Goal: Task Accomplishment & Management: Manage account settings

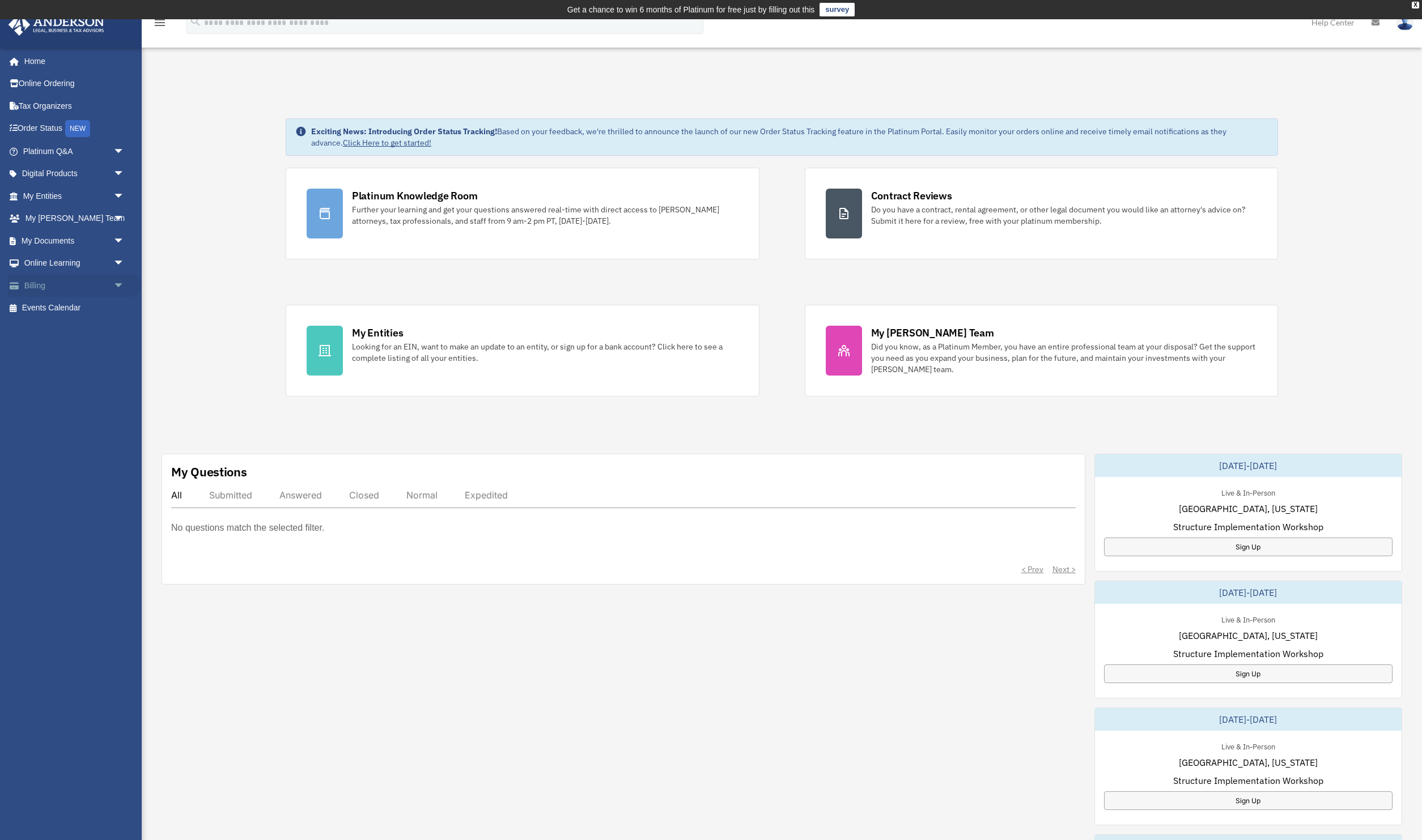
click at [47, 288] on link "Billing arrow_drop_down" at bounding box center [74, 285] width 134 height 22
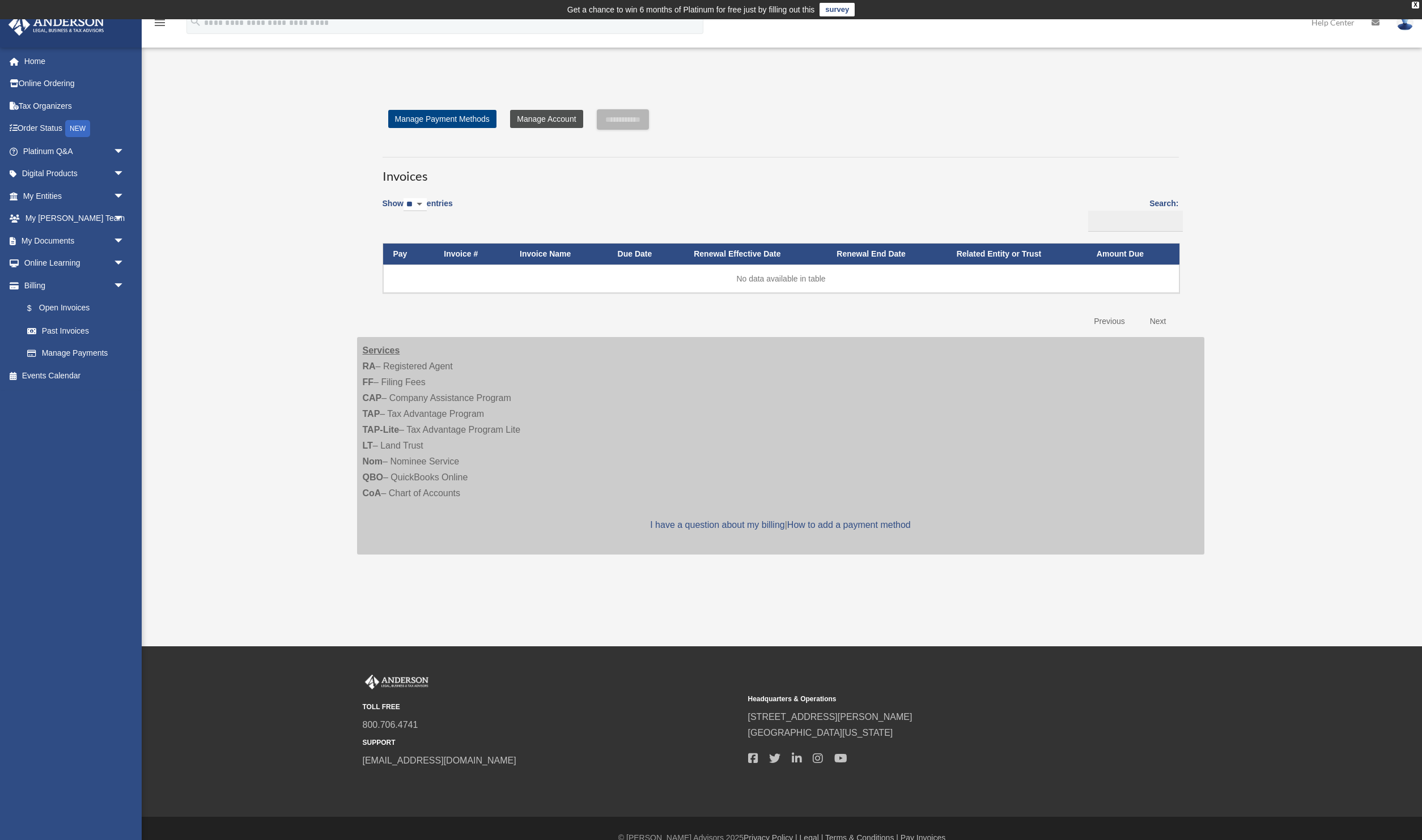
click at [565, 123] on link "Manage Account" at bounding box center [546, 119] width 72 height 19
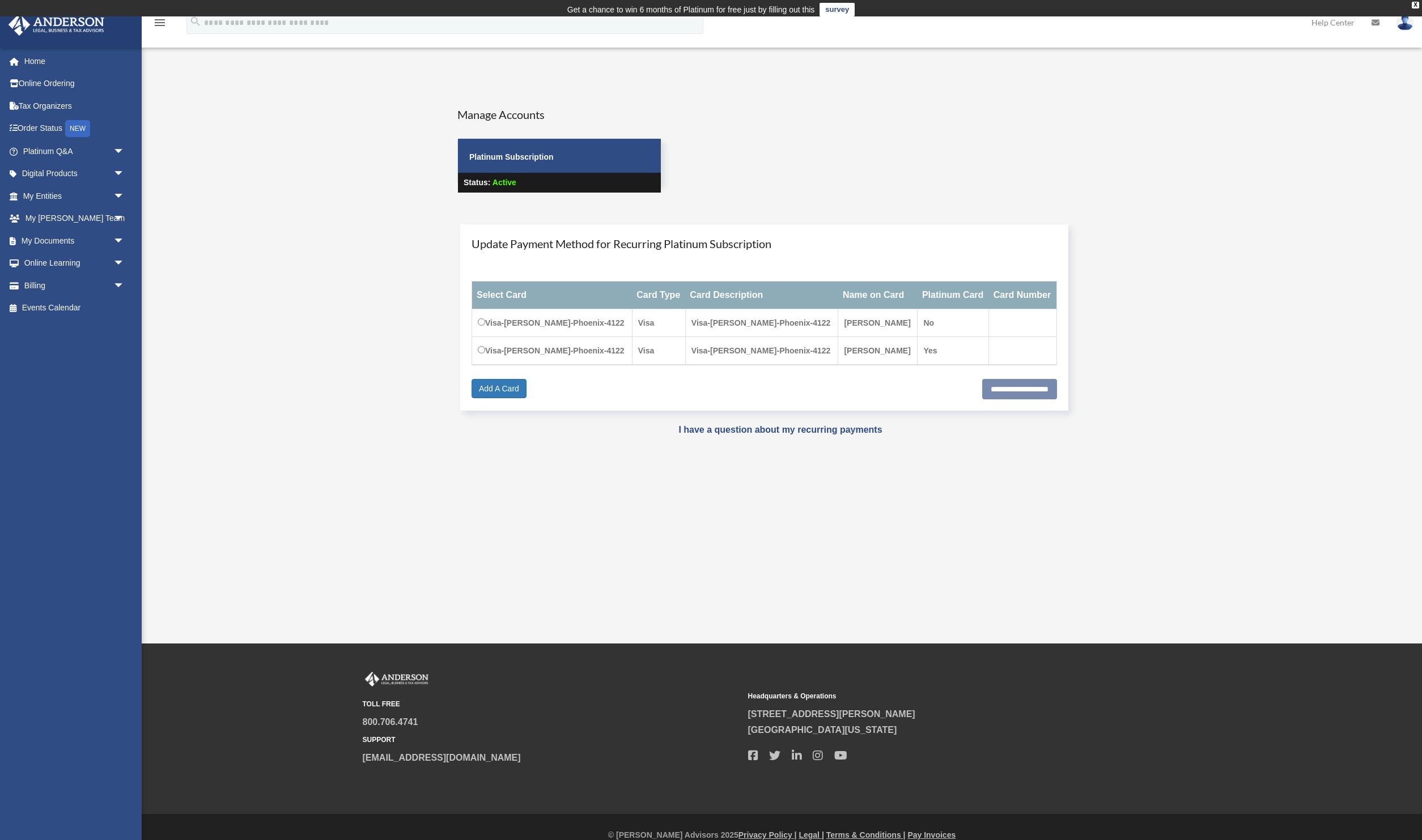
scroll to position [1, 0]
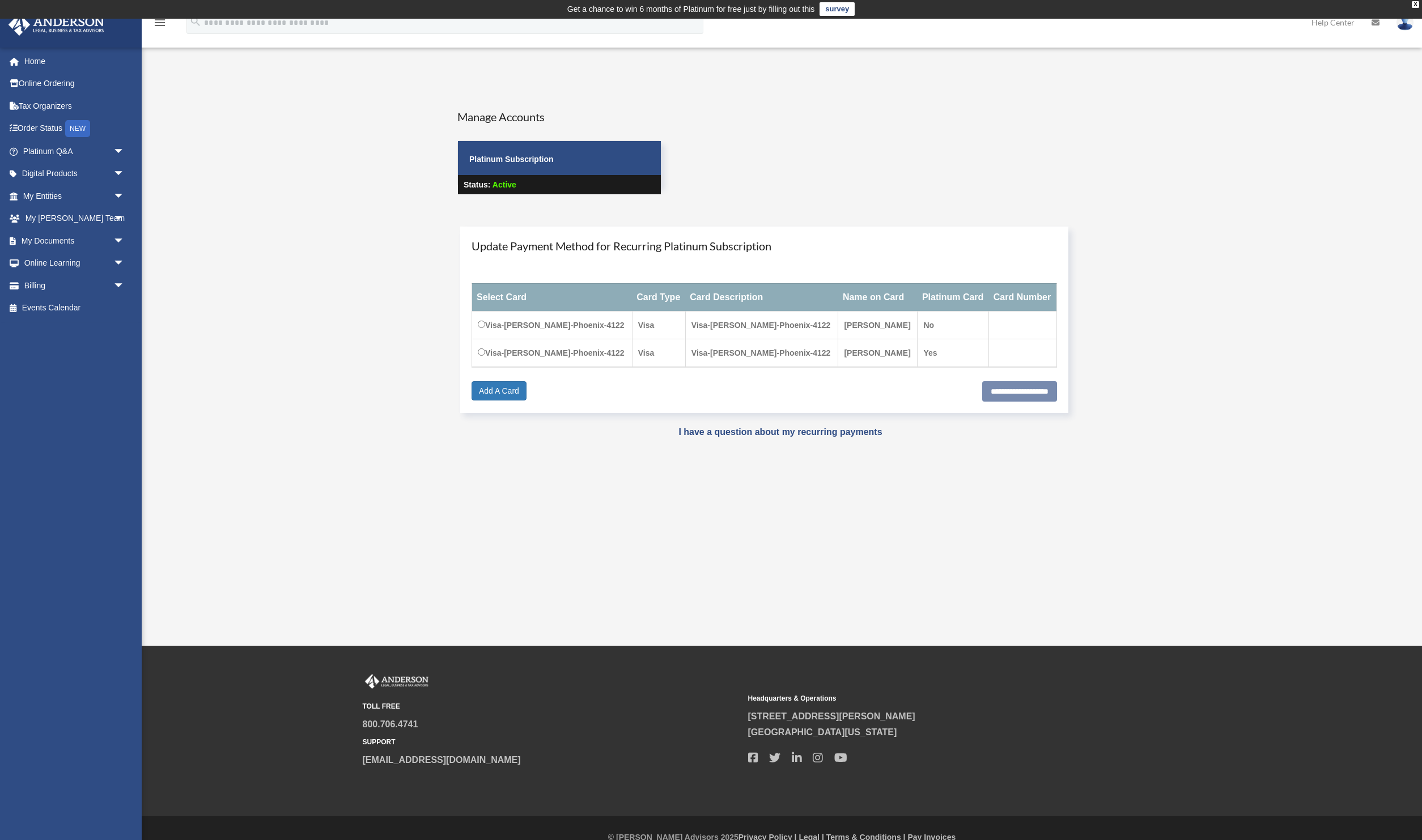
click at [546, 190] on p "Status: Active" at bounding box center [560, 185] width 203 height 20
click at [520, 188] on p "Status: Active" at bounding box center [560, 185] width 203 height 20
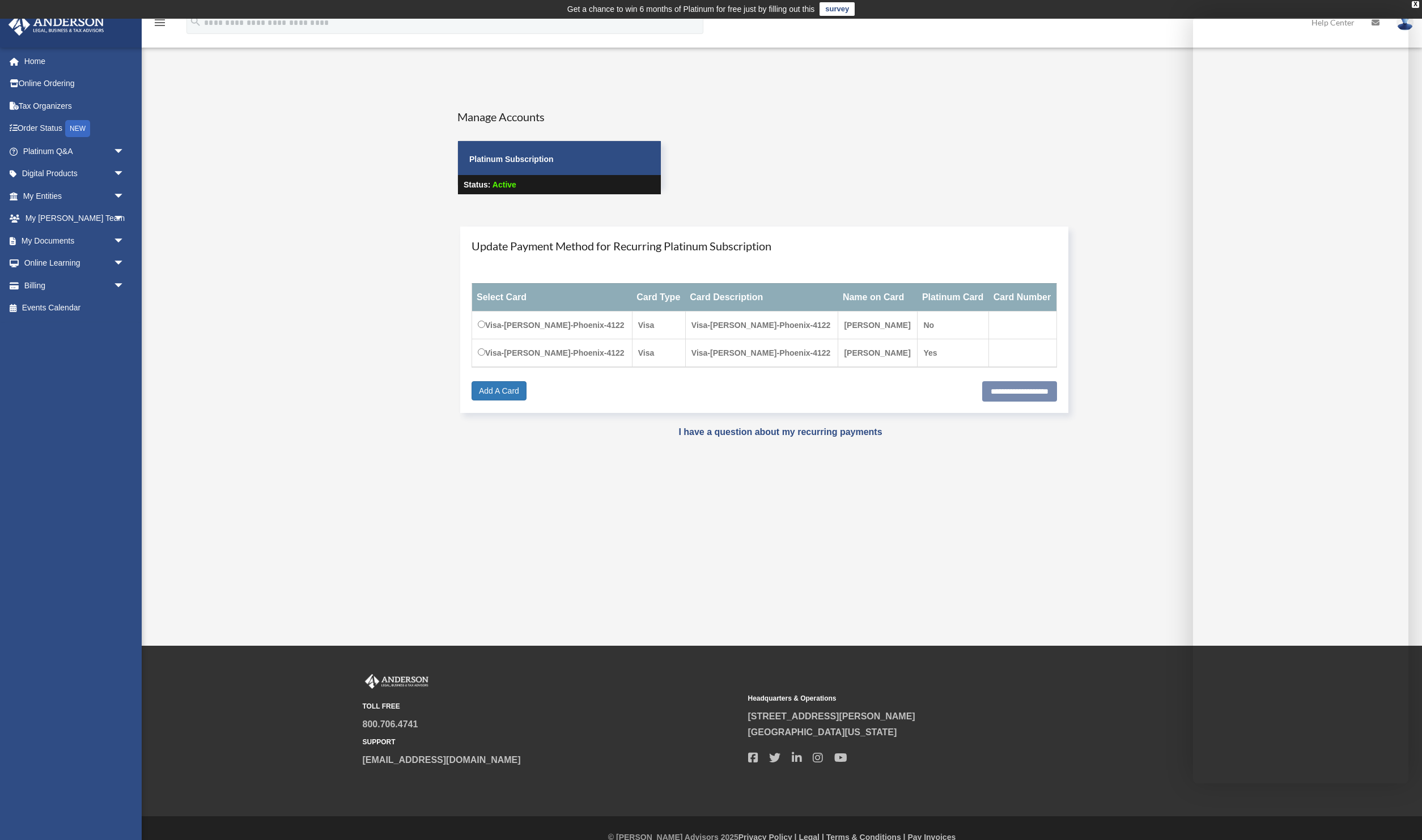
scroll to position [19, 0]
